Goal: Navigation & Orientation: Understand site structure

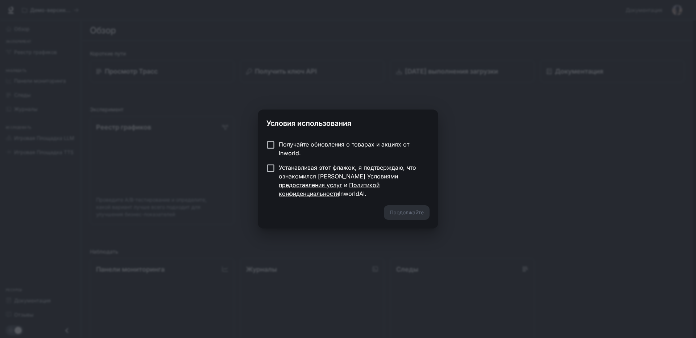
click at [282, 172] on ya-tr-span "Устанавливая этот флажок, я подтверждаю, что ознакомился [PERSON_NAME]" at bounding box center [347, 172] width 137 height 16
click at [394, 208] on ya-tr-span "Продолжайте" at bounding box center [407, 212] width 34 height 9
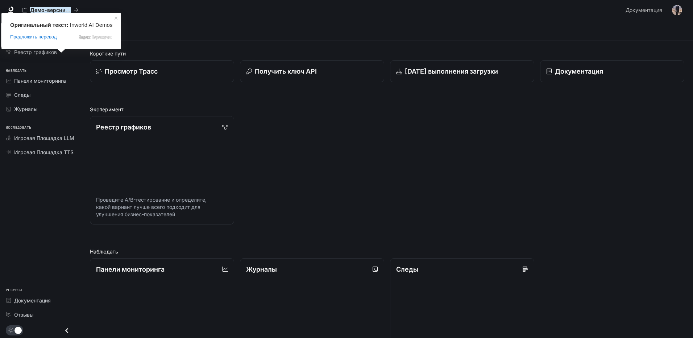
drag, startPoint x: 159, startPoint y: 14, endPoint x: 126, endPoint y: 9, distance: 33.4
click at [159, 14] on div "Демо-версии Inworld с искусственным интеллектом" at bounding box center [321, 10] width 604 height 15
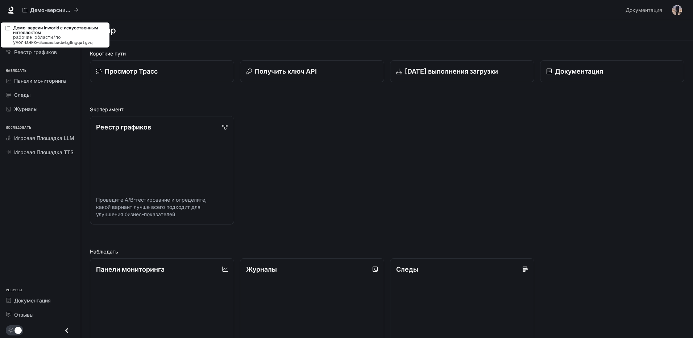
click at [168, 15] on div "Демо-версии Inworld с искусственным интеллектом" at bounding box center [321, 10] width 604 height 15
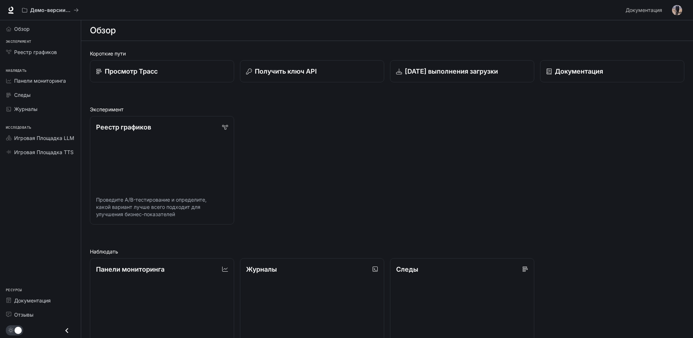
click at [193, 47] on div "Короткие пути Просмотр Трасс Получить ключ API [DATE] выполнения загрузки Докум…" at bounding box center [387, 279] width 612 height 476
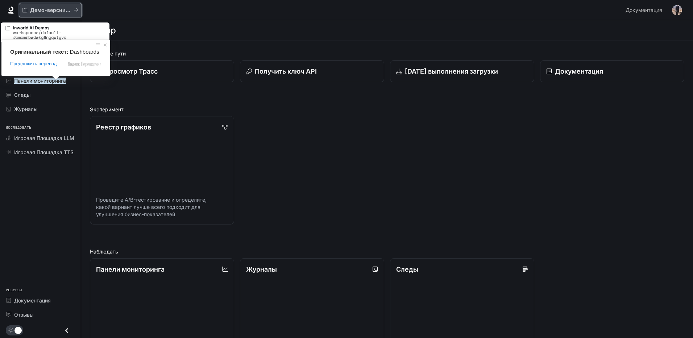
click at [76, 13] on div "Демо-версии Inworld с искусственным интеллектом" at bounding box center [50, 10] width 57 height 6
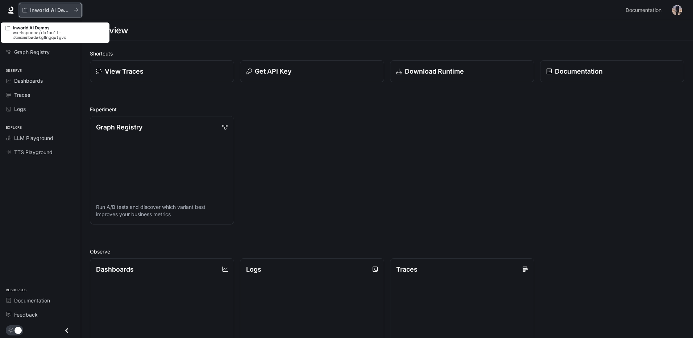
click at [75, 13] on div "Inworld AI Demos" at bounding box center [50, 10] width 57 height 6
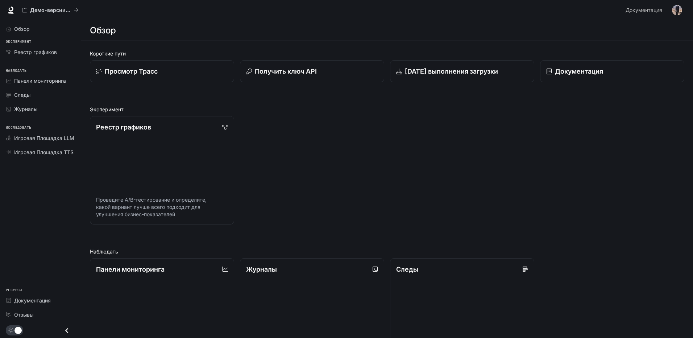
click at [55, 260] on div "Обзор Эксперимент [PERSON_NAME] графиков Наблюдать Панели мониторинга Следы Жур…" at bounding box center [40, 179] width 81 height 318
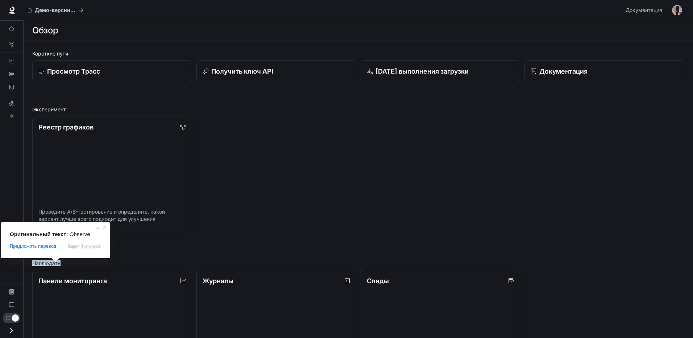
click at [21, 226] on div "Оригинальный текст: Observe Предложить перевод Отправить Спасибо, перевод отпра…" at bounding box center [55, 240] width 109 height 36
click at [4, 157] on div "Обзор Реестр графиков Панели мониторинга Следы Журналы Игровая Площадка LLM Игр…" at bounding box center [11, 179] width 23 height 318
